Goal: Task Accomplishment & Management: Manage account settings

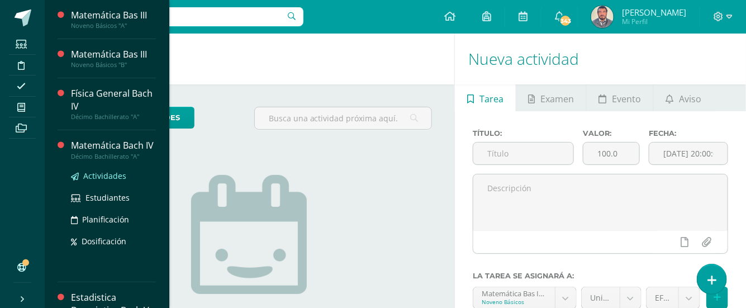
click at [111, 181] on span "Actividades" at bounding box center [104, 175] width 43 height 11
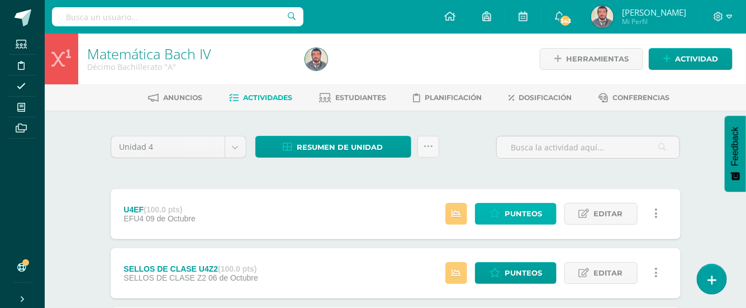
click at [524, 218] on span "Punteos" at bounding box center [523, 213] width 37 height 21
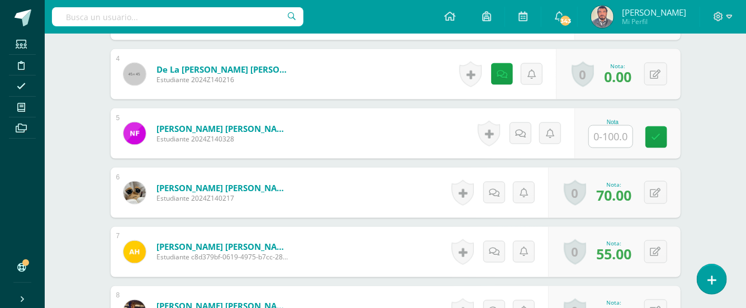
scroll to position [602, 0]
click at [617, 129] on input "text" at bounding box center [611, 137] width 44 height 22
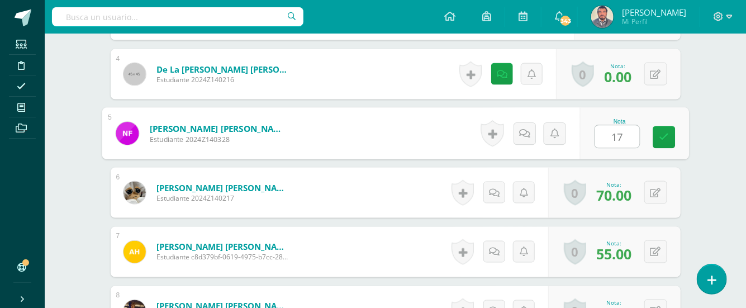
type input "17"
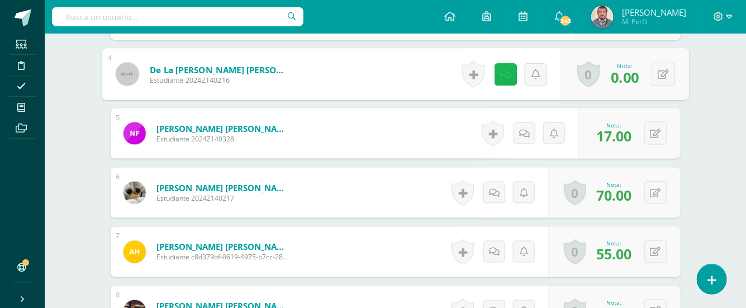
click at [503, 69] on icon at bounding box center [505, 73] width 11 height 9
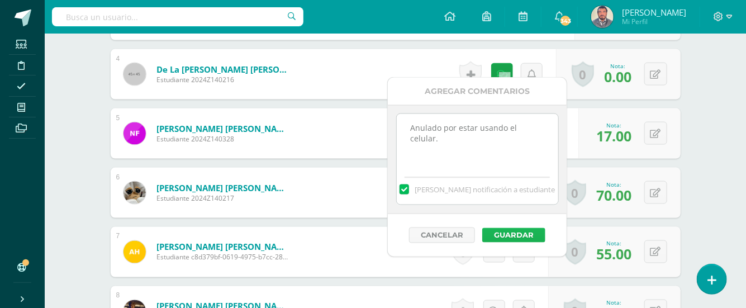
click at [516, 230] on button "Guardar" at bounding box center [513, 235] width 63 height 15
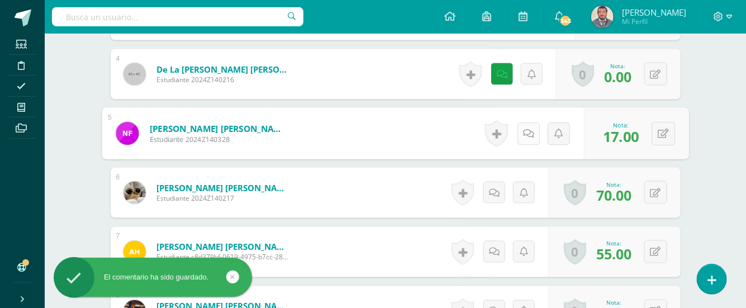
click at [523, 129] on icon at bounding box center [528, 133] width 11 height 9
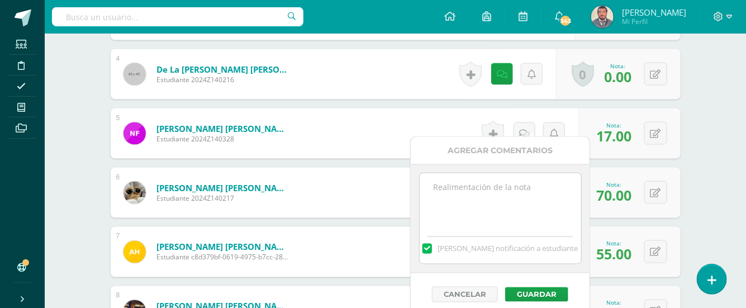
click at [448, 188] on textarea at bounding box center [500, 201] width 161 height 56
type textarea "Se evaluó viernes 10/10/25."
click at [536, 294] on button "Guardar" at bounding box center [536, 294] width 63 height 15
